Goal: Find contact information: Find contact information

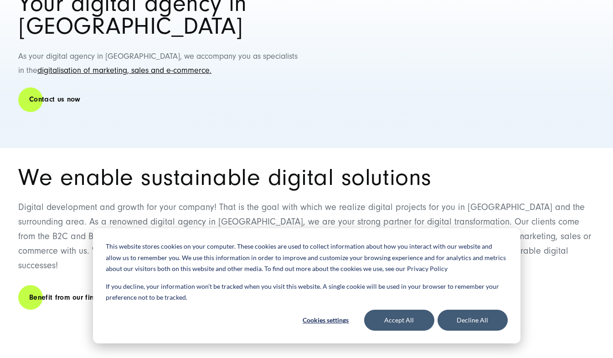
scroll to position [153, 0]
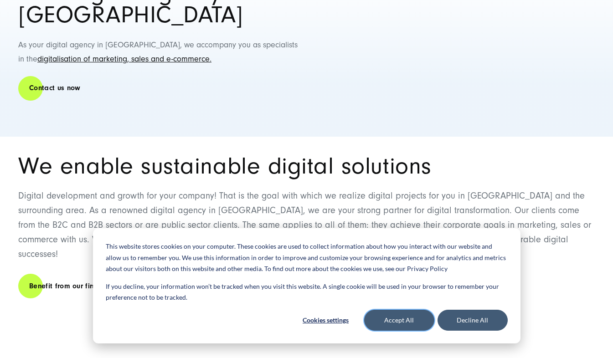
click at [417, 320] on button "Accept All" at bounding box center [399, 320] width 70 height 21
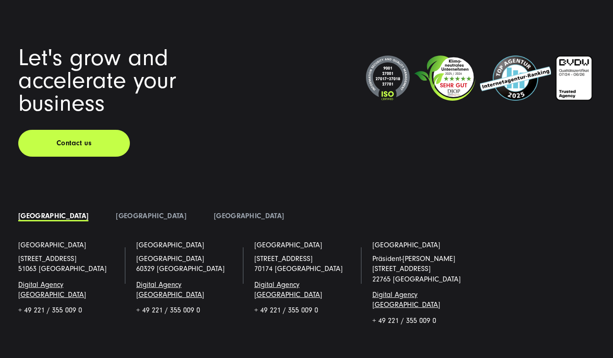
scroll to position [2951, 0]
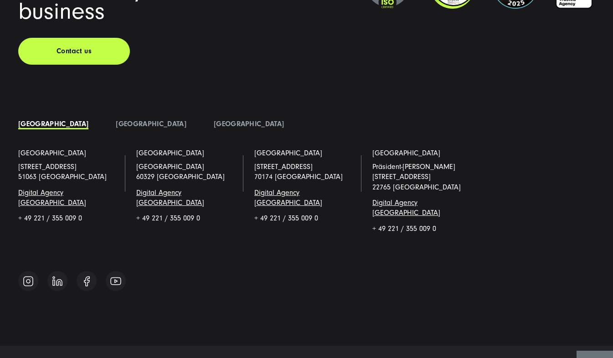
click at [191, 189] on span "Digital Agency [GEOGRAPHIC_DATA]" at bounding box center [170, 198] width 68 height 18
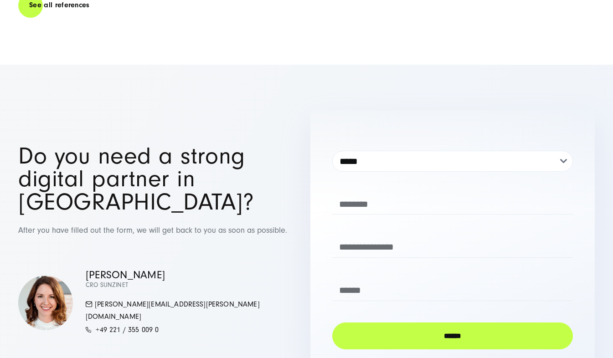
scroll to position [2518, 0]
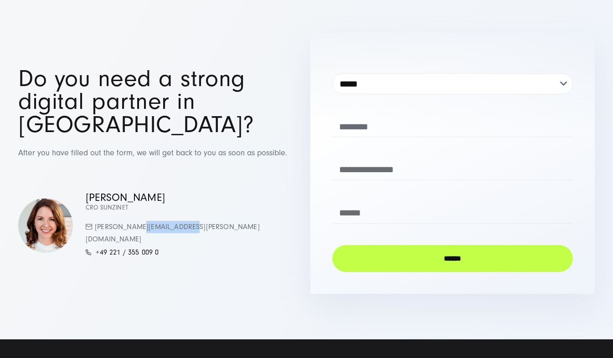
drag, startPoint x: 211, startPoint y: 212, endPoint x: 98, endPoint y: 209, distance: 113.0
click at [98, 209] on div "Simona Mayer CRO SUNZINET mayer.simona@sunzinet.com +49 221 / 355 009 0" at bounding box center [160, 225] width 284 height 67
copy link "[PERSON_NAME][EMAIL_ADDRESS][PERSON_NAME][DOMAIN_NAME]"
